Goal: Check status: Check status

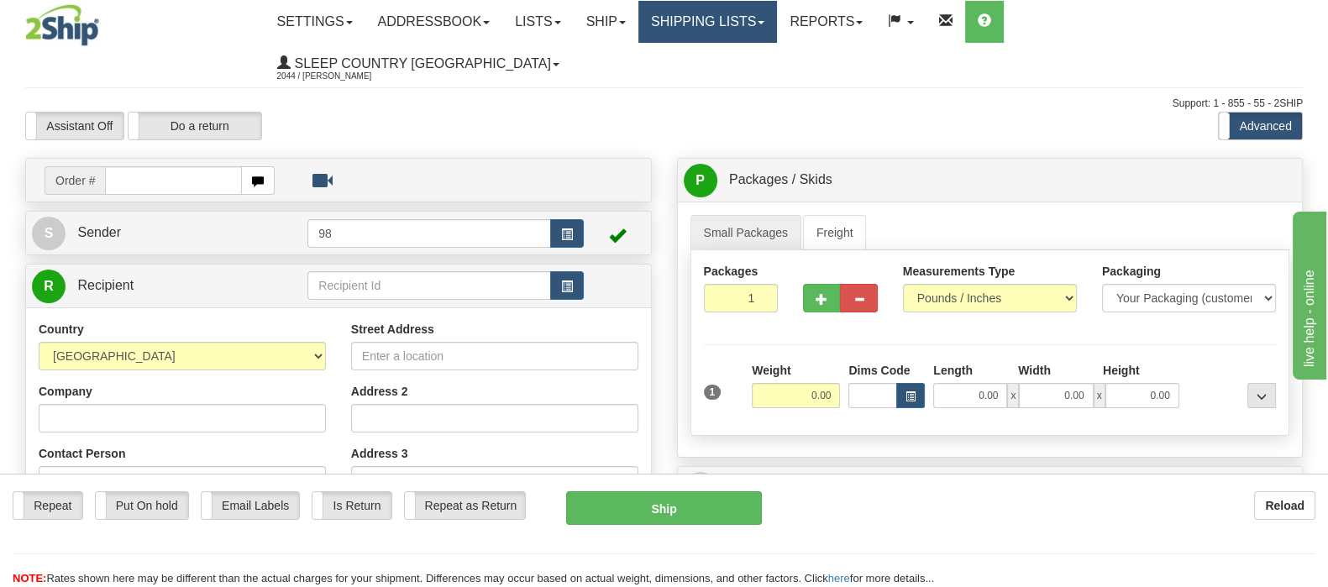
click at [777, 29] on link "Shipping lists" at bounding box center [707, 22] width 139 height 42
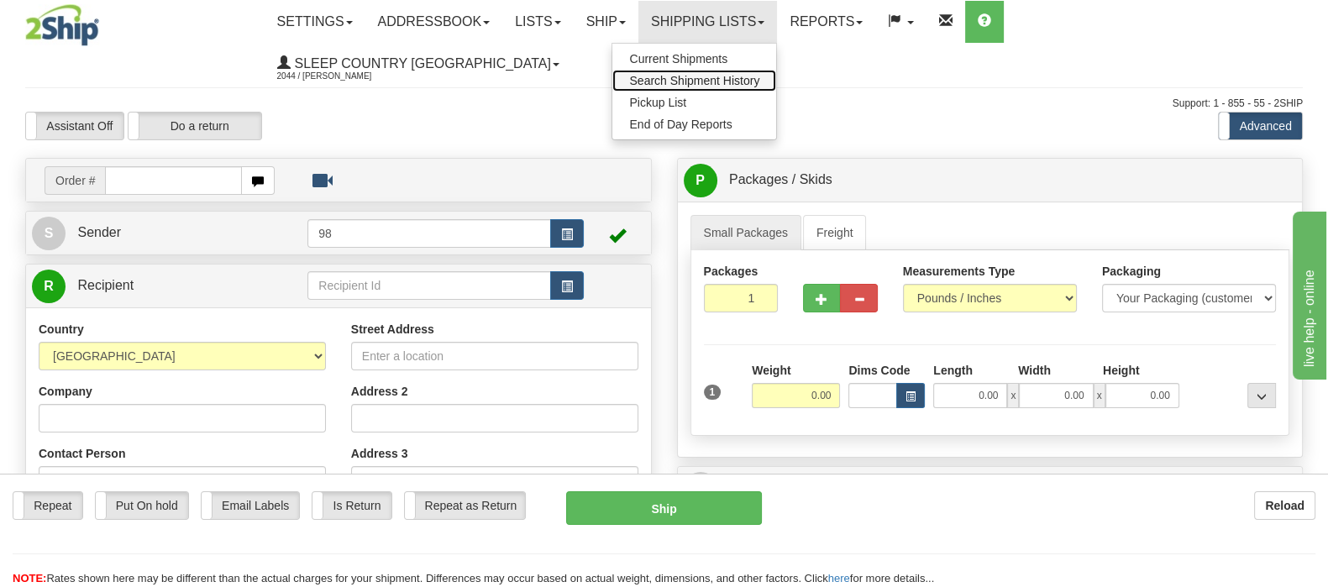
drag, startPoint x: 807, startPoint y: 77, endPoint x: 687, endPoint y: 170, distance: 151.5
click at [759, 76] on span "Search Shipment History" at bounding box center [694, 80] width 130 height 13
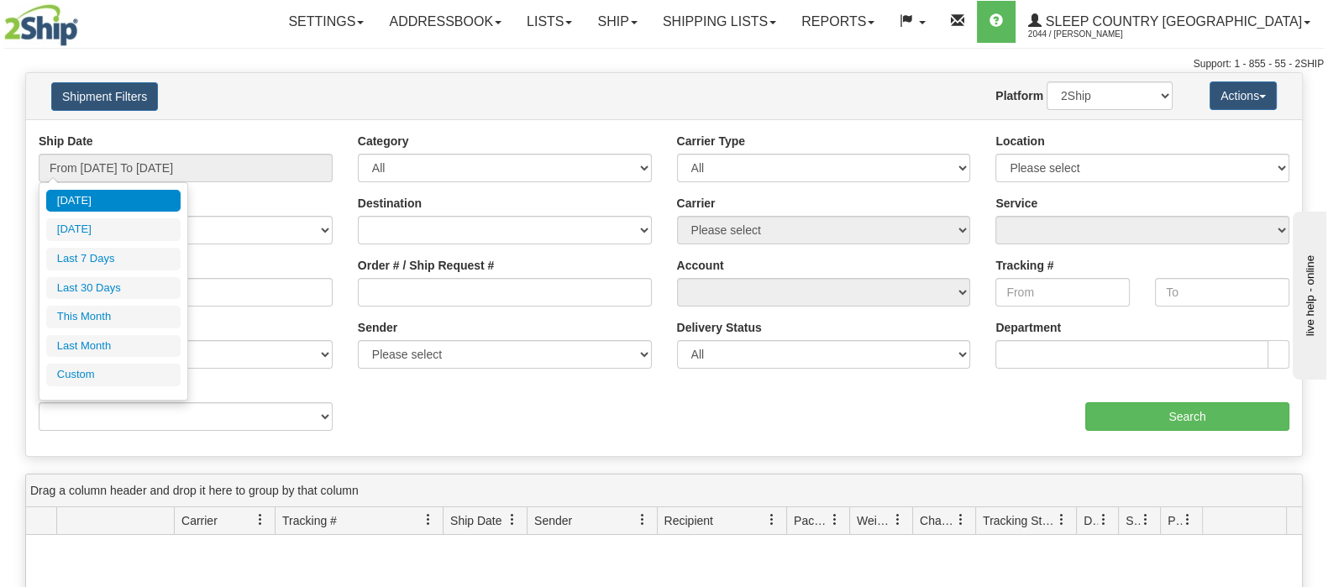
drag, startPoint x: 126, startPoint y: 283, endPoint x: 100, endPoint y: 305, distance: 34.0
click at [126, 283] on li "Last 30 Days" at bounding box center [113, 288] width 134 height 23
type input "From 08/18/2025 To 09/16/2025"
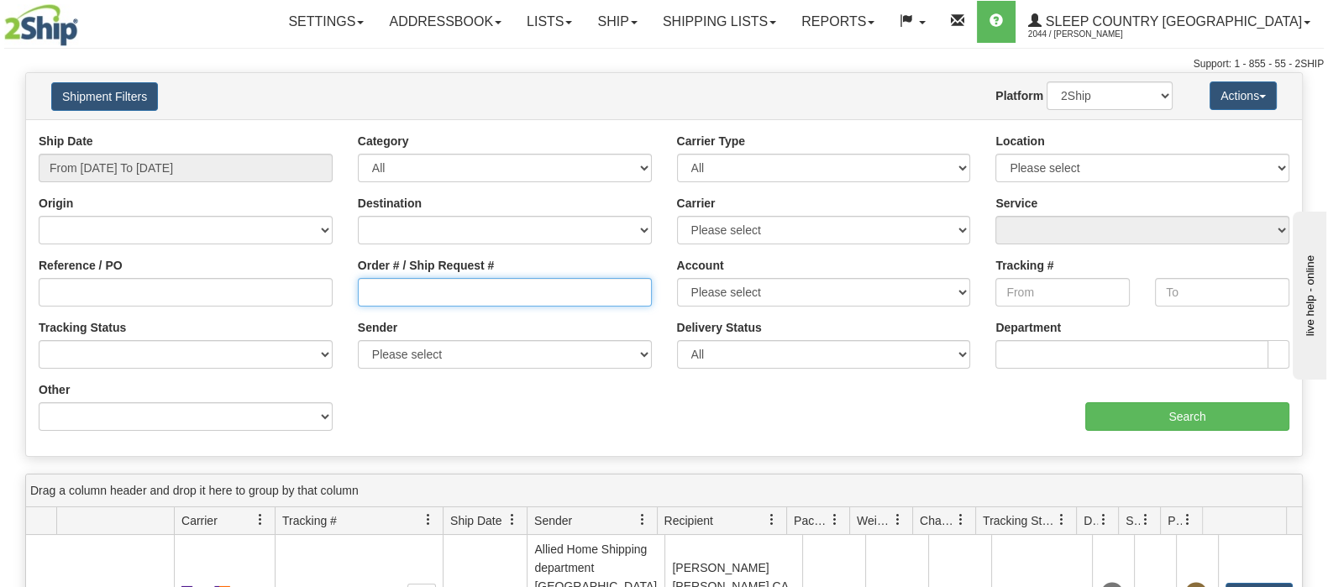
click at [590, 290] on input "Order # / Ship Request #" at bounding box center [505, 292] width 294 height 29
paste input "9002I012093"
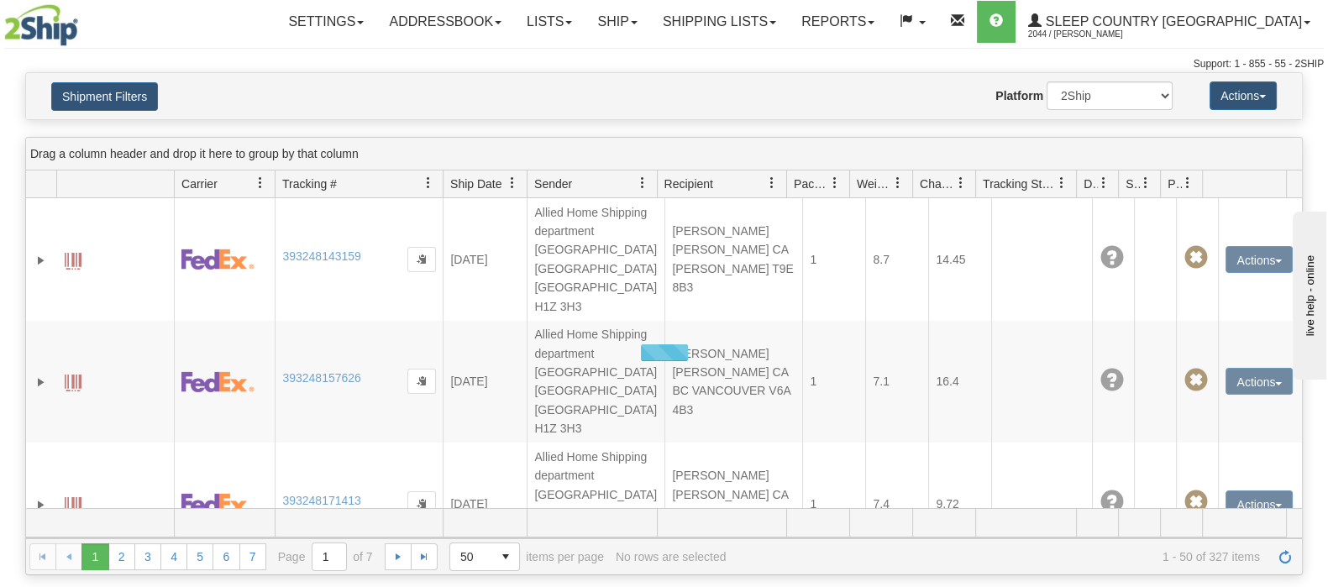
drag, startPoint x: 470, startPoint y: 269, endPoint x: 324, endPoint y: 103, distance: 220.7
click at [312, 91] on div "Website Agent Nothing selected Client User Platform 2Ship Imported" at bounding box center [716, 95] width 938 height 29
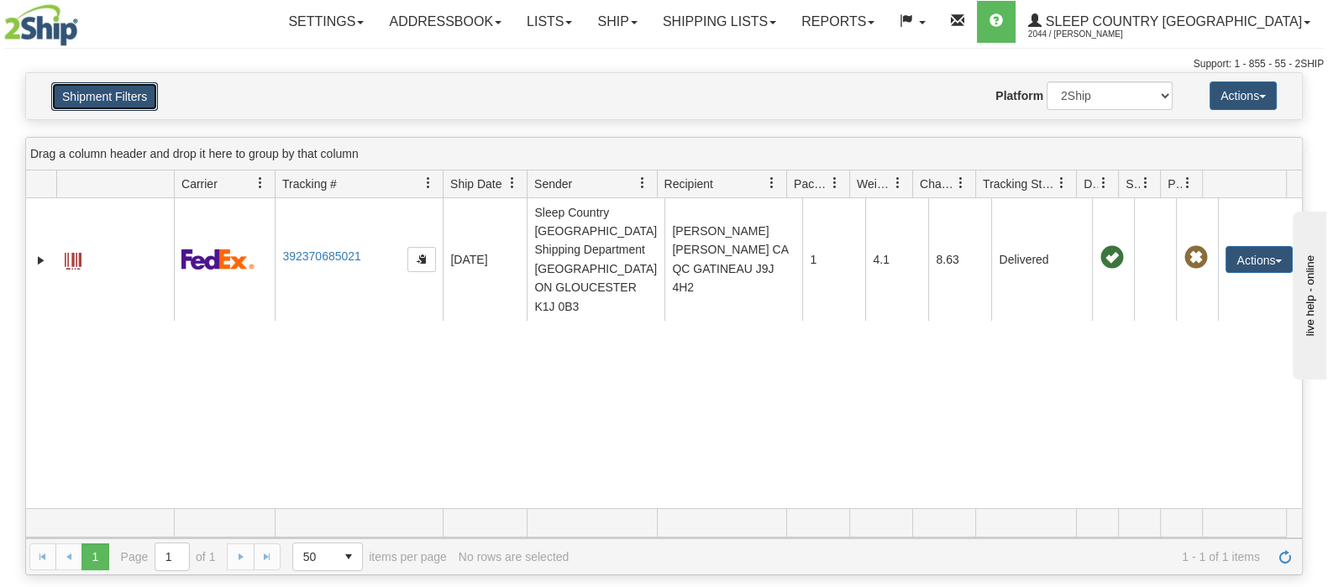
click at [88, 102] on button "Shipment Filters" at bounding box center [104, 96] width 107 height 29
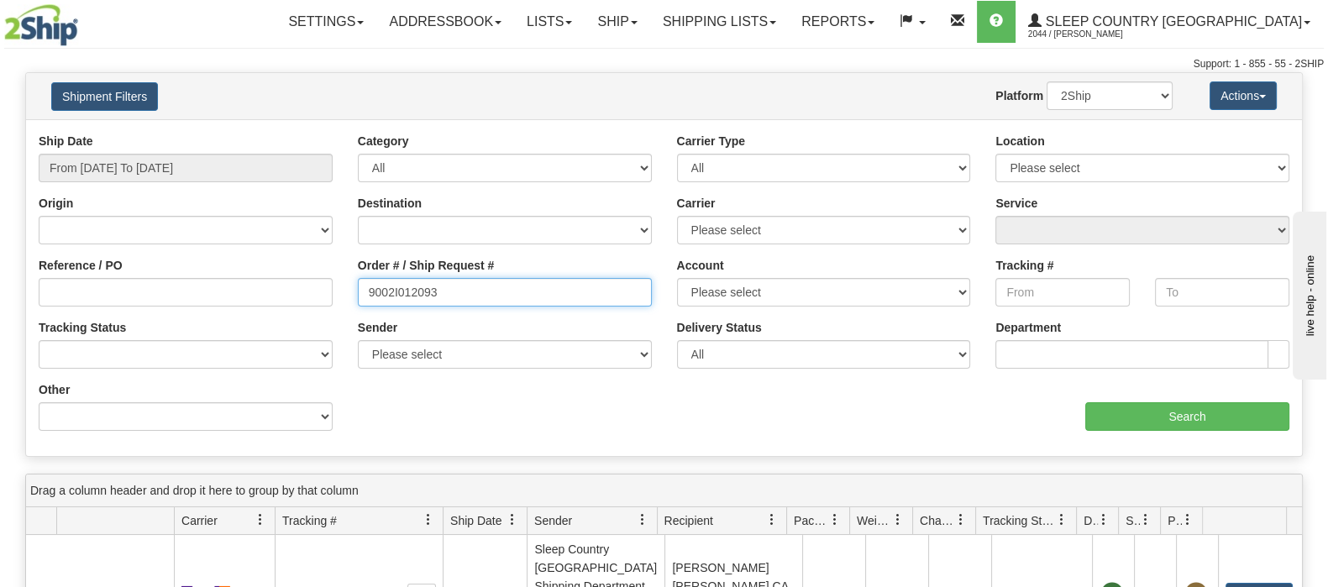
drag, startPoint x: 386, startPoint y: 294, endPoint x: 197, endPoint y: 289, distance: 189.0
click at [197, 133] on div "Reference / PO Order # / Ship Request # 9002I012093 Account Please select Canad…" at bounding box center [663, 133] width 1275 height 0
paste input "0I055859"
type input "9000I055859"
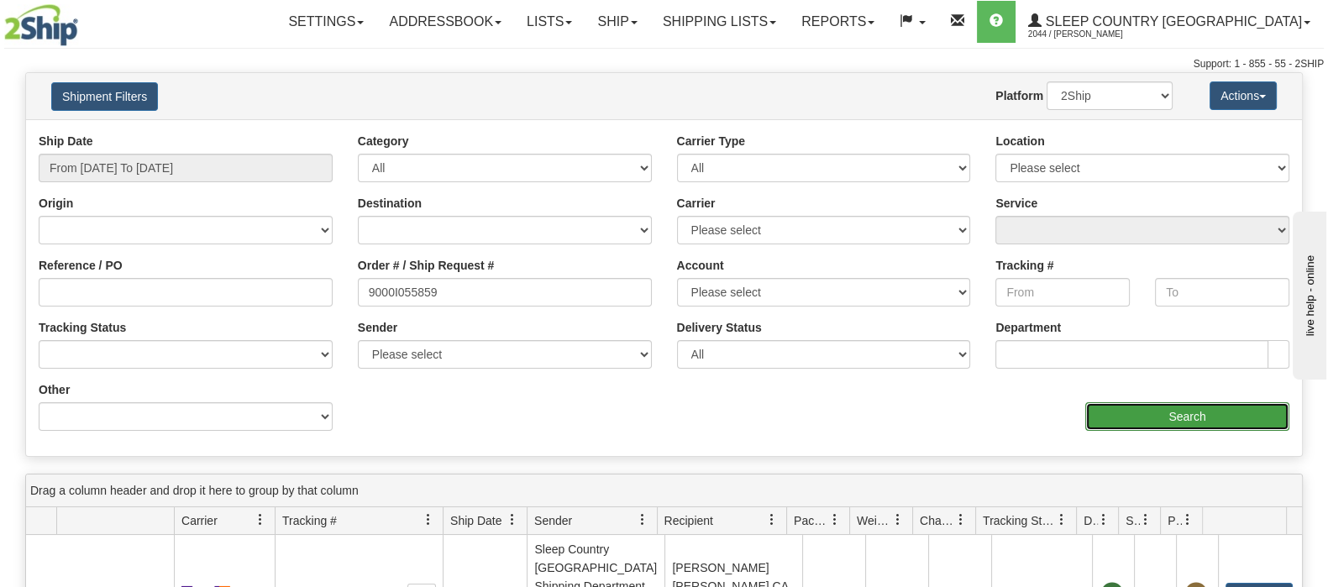
click at [1224, 422] on input "Search" at bounding box center [1187, 416] width 204 height 29
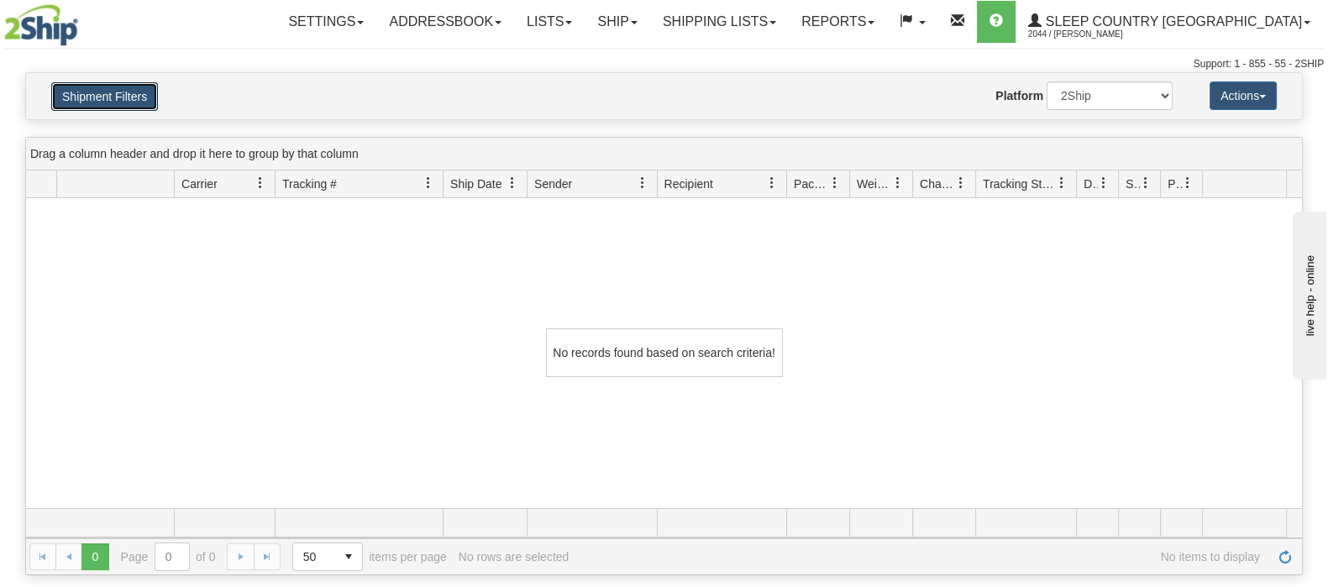
drag, startPoint x: 101, startPoint y: 93, endPoint x: 383, endPoint y: 291, distance: 344.8
click at [101, 93] on button "Shipment Filters" at bounding box center [104, 96] width 107 height 29
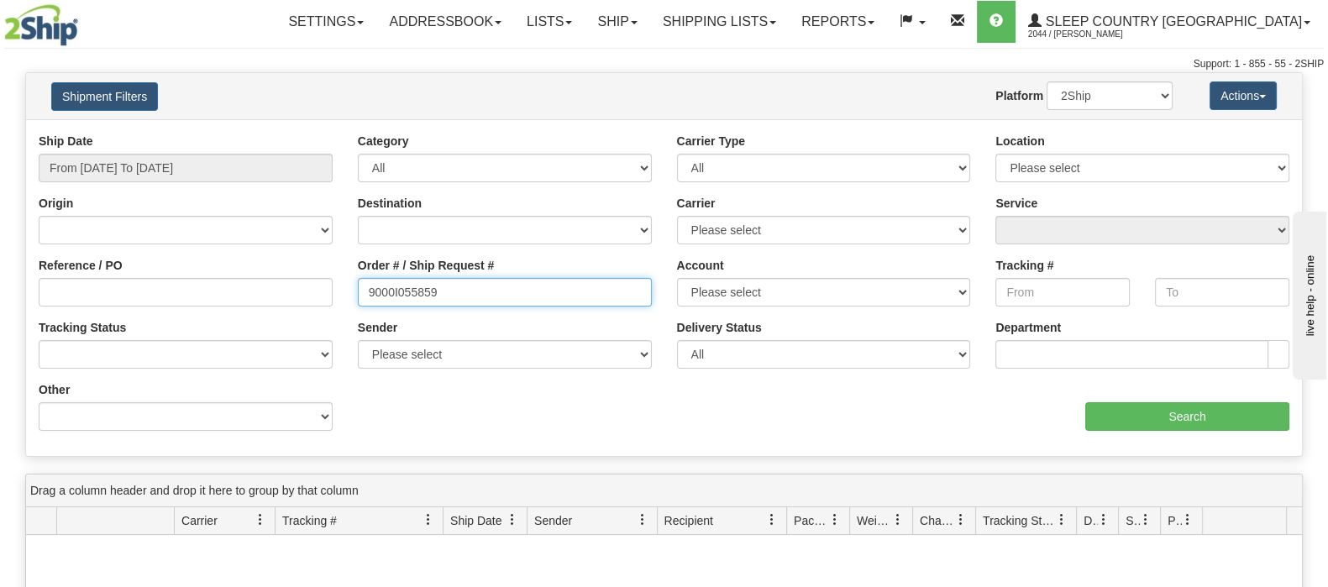
click at [298, 133] on div "Reference / PO Order # / Ship Request # 9000I055859 Account Please select Canad…" at bounding box center [663, 133] width 1275 height 0
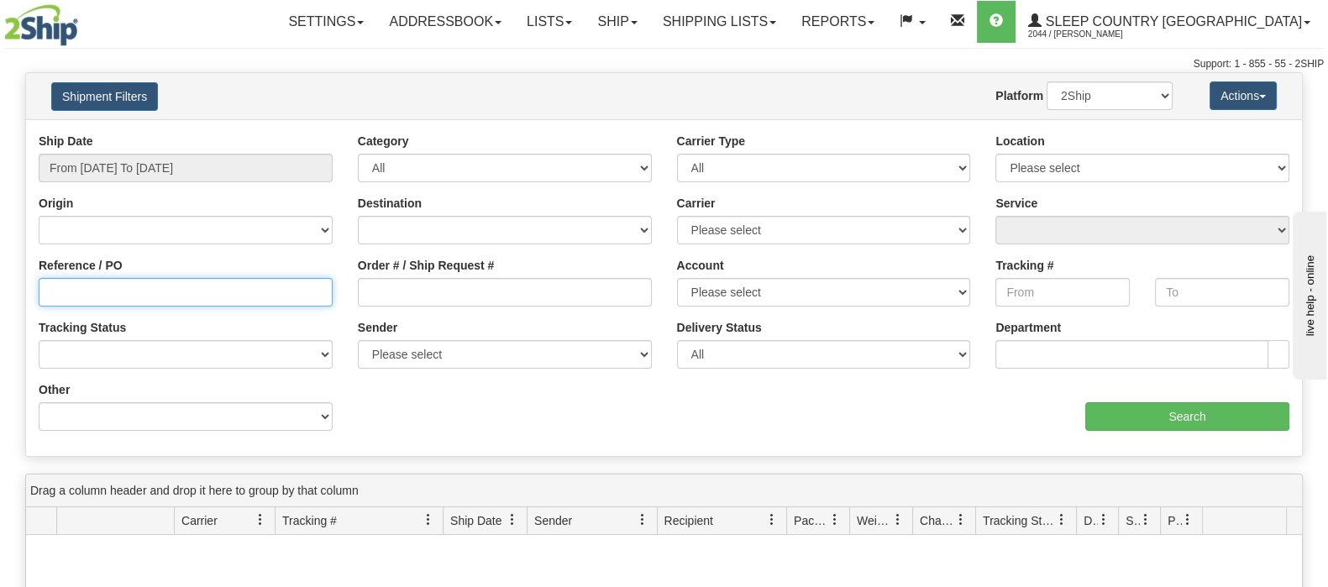
click at [299, 301] on input "Reference / PO" at bounding box center [186, 292] width 294 height 29
paste input "9000I055859"
type input "9000I055859"
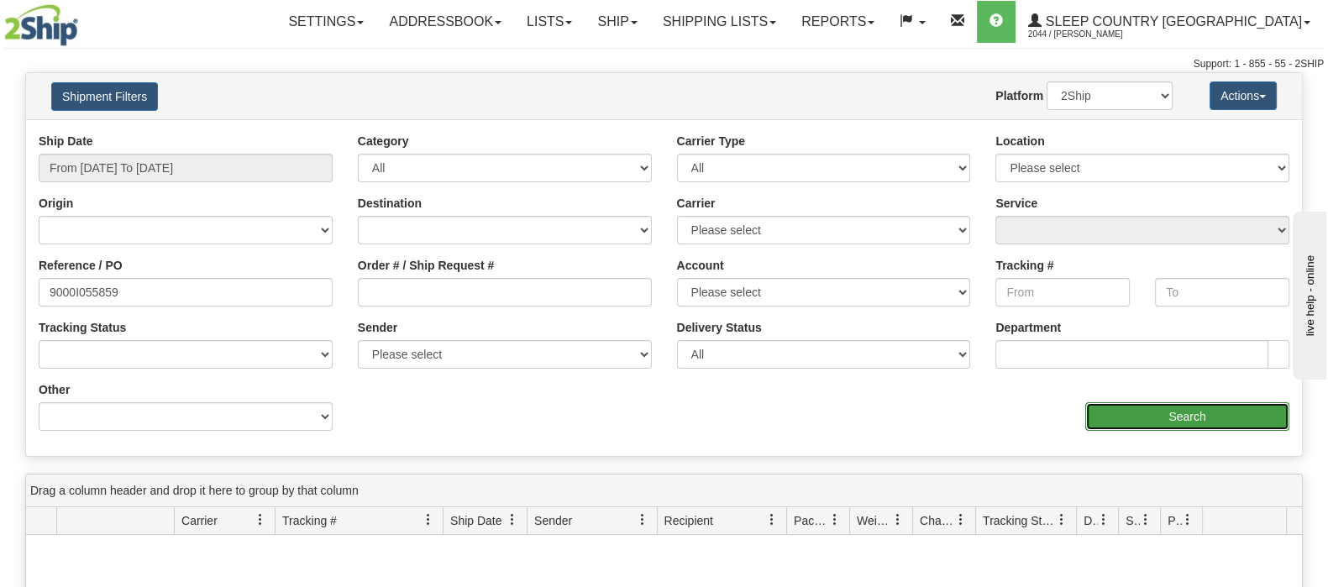
click at [1174, 418] on input "Search" at bounding box center [1187, 416] width 204 height 29
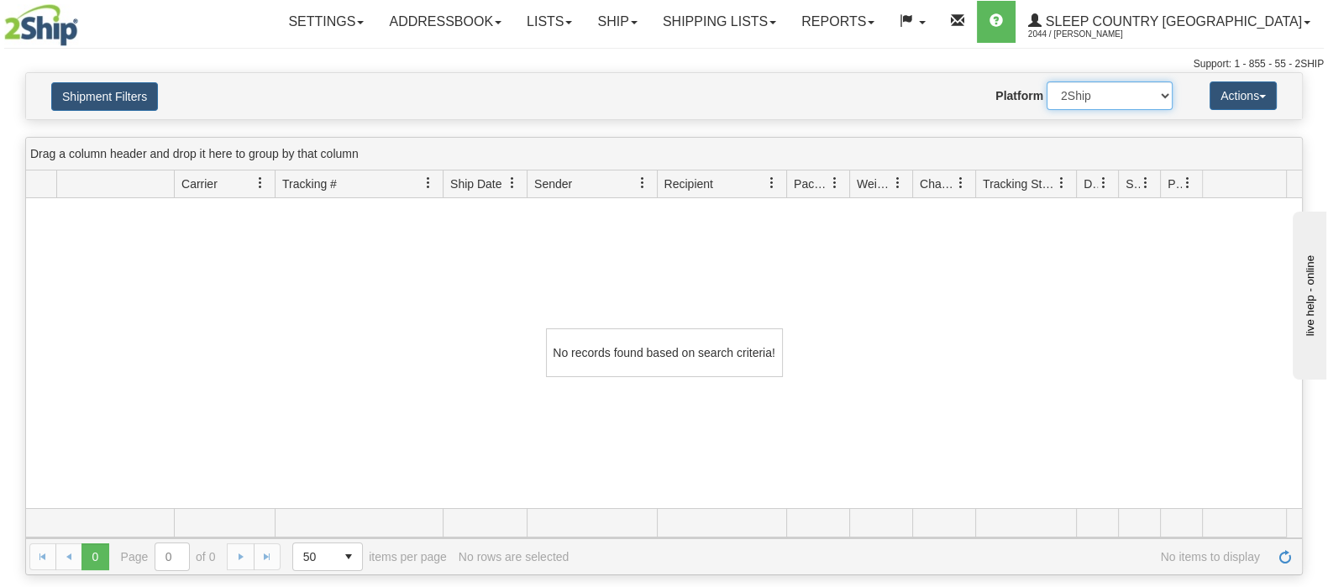
click at [1072, 99] on select "2Ship Imported" at bounding box center [1109, 95] width 126 height 29
click at [136, 107] on button "Shipment Filters" at bounding box center [104, 96] width 107 height 29
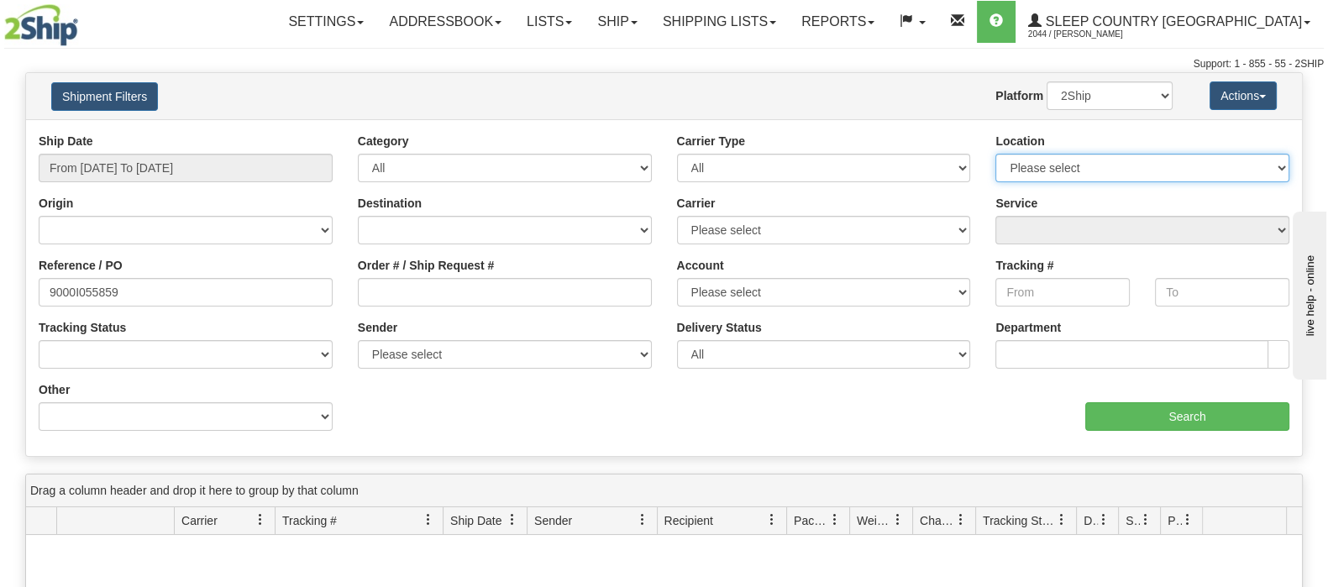
drag, startPoint x: 1136, startPoint y: 154, endPoint x: 1138, endPoint y: 173, distance: 18.5
click at [1135, 159] on select "Please select Old Toronto DC 921 922 93 94 97 390 915 916 98 902 95 96 90 91 92…" at bounding box center [1142, 168] width 294 height 29
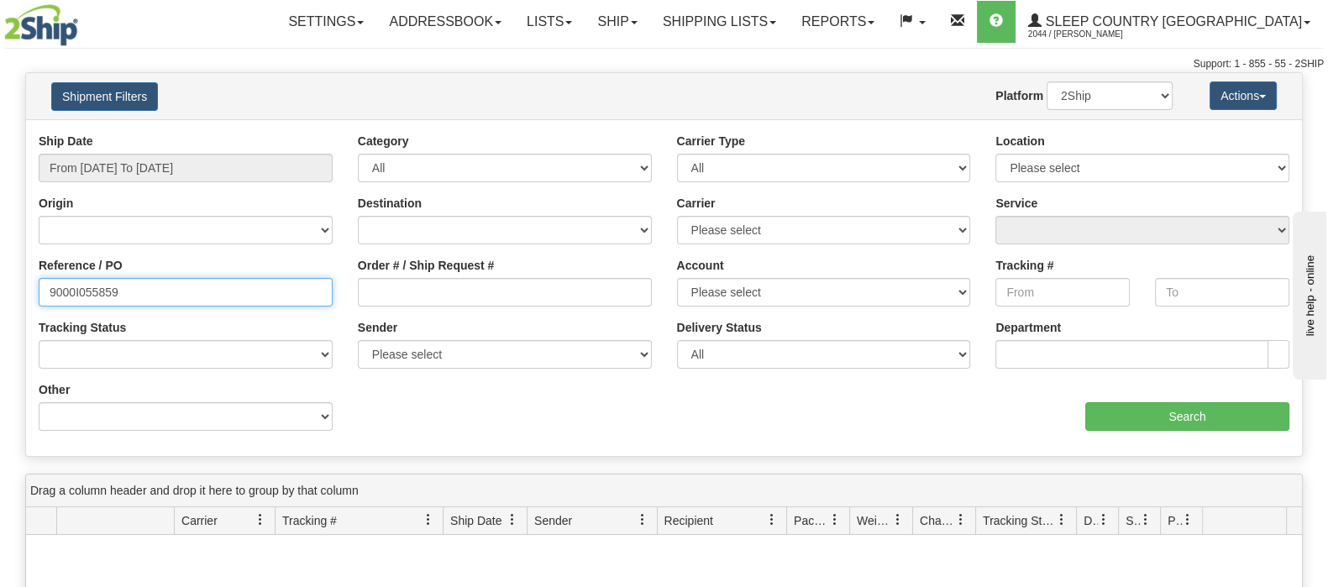
drag, startPoint x: 139, startPoint y: 291, endPoint x: -102, endPoint y: 283, distance: 241.1
click at [0, 283] on html "Upgrade Account Cancel Toggle navigation Settings New Senders" at bounding box center [664, 293] width 1328 height 587
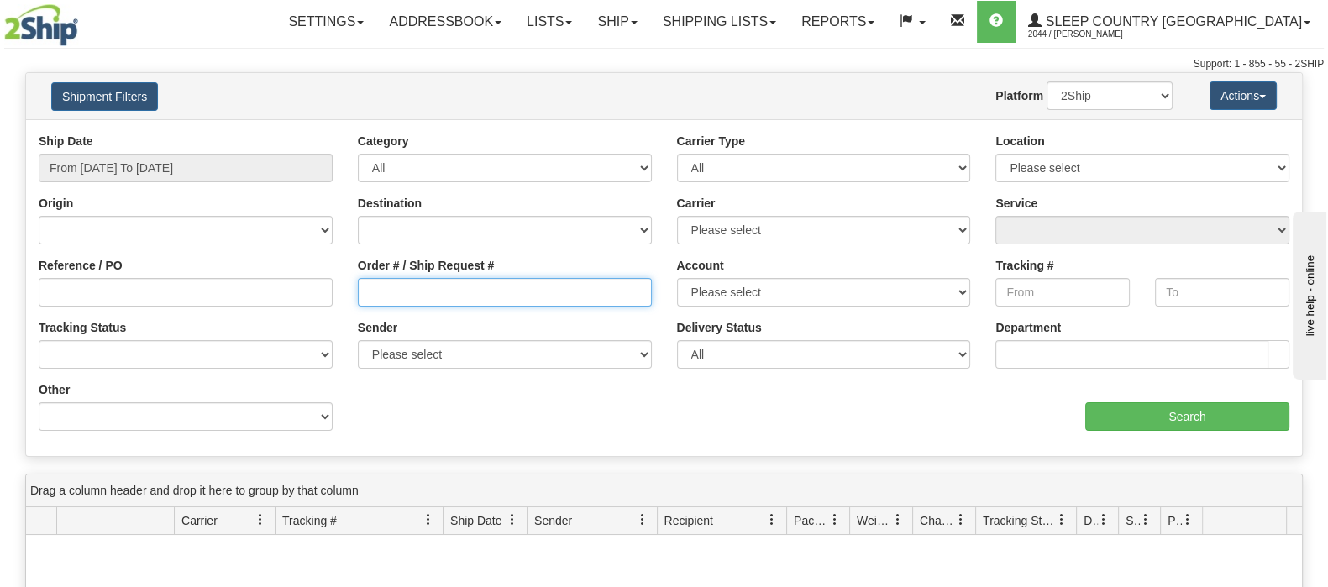
click at [489, 289] on input "Order # / Ship Request #" at bounding box center [505, 292] width 294 height 29
paste input "9000I055859"
type input "9000I055859"
click at [1117, 396] on div "aaa Search" at bounding box center [983, 406] width 638 height 50
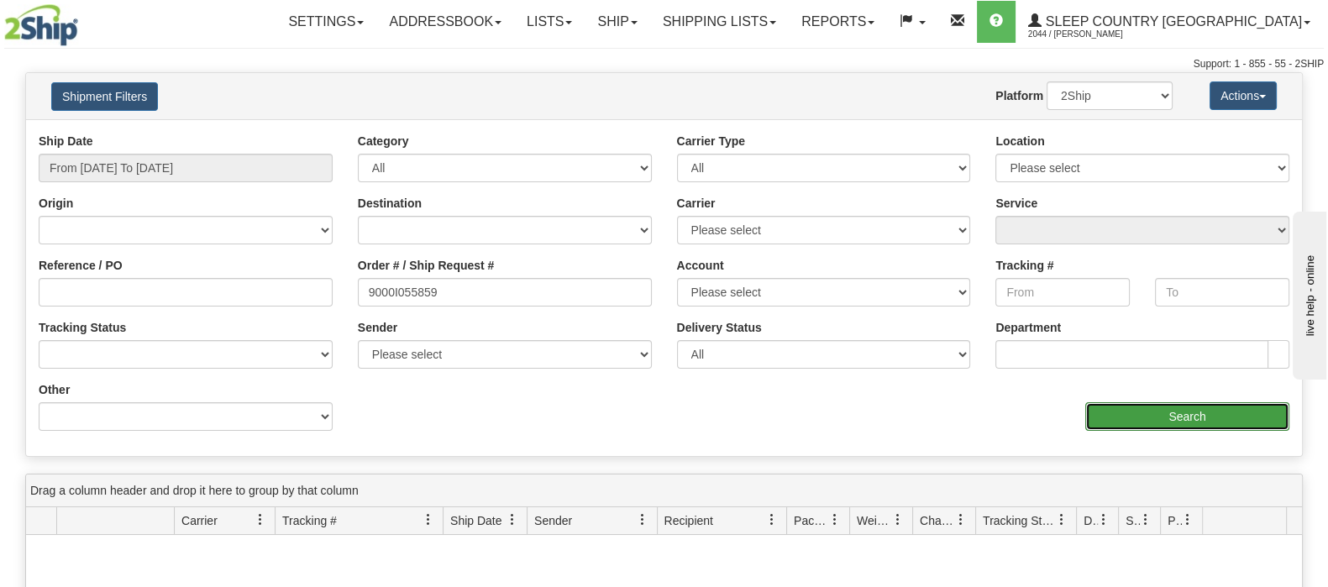
click at [1125, 413] on input "Search" at bounding box center [1187, 416] width 204 height 29
